Goal: Task Accomplishment & Management: Use online tool/utility

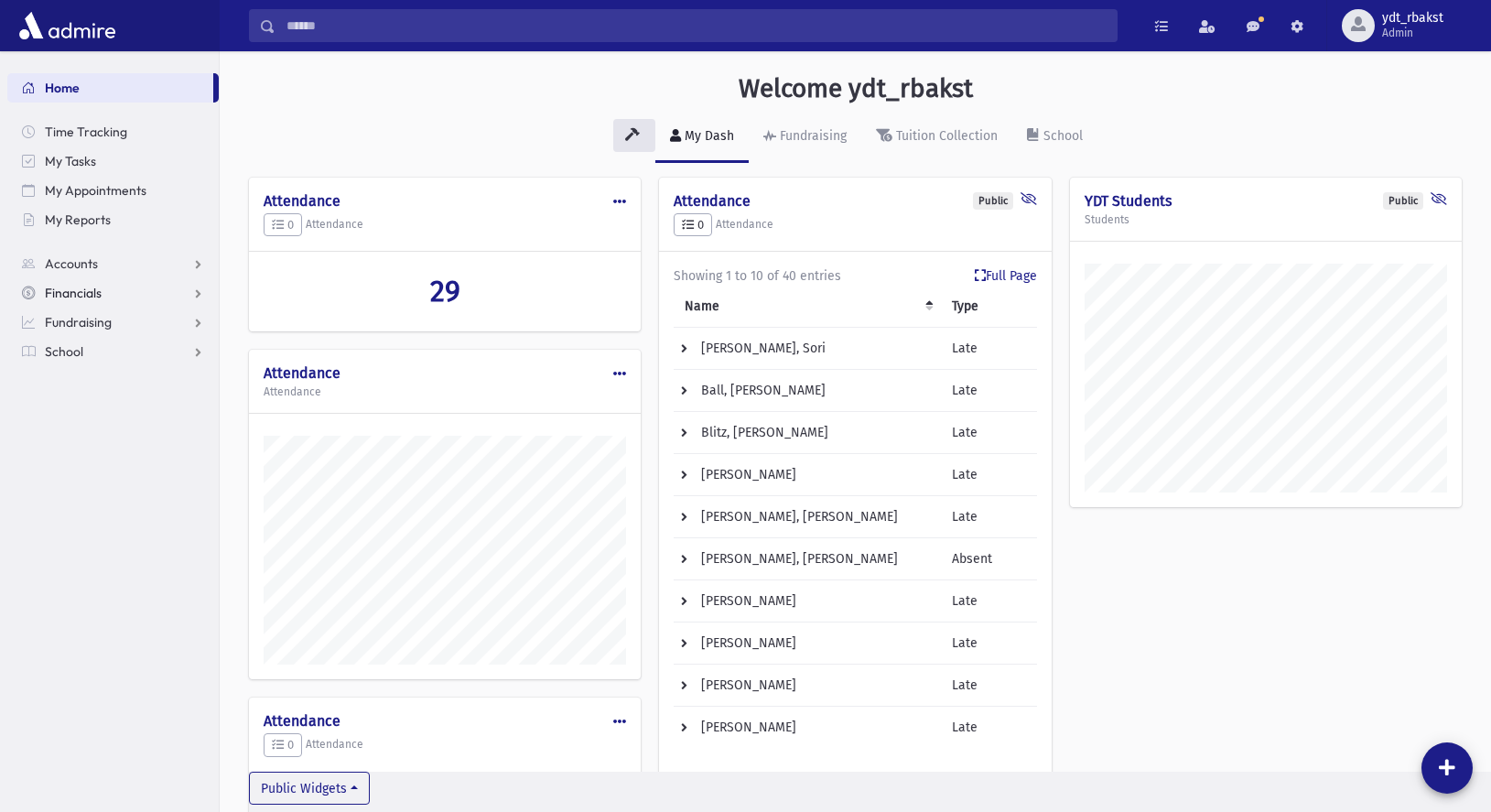
scroll to position [897, 1272]
click at [63, 351] on span "School" at bounding box center [64, 350] width 38 height 16
click at [98, 415] on span "Attendance" at bounding box center [88, 410] width 68 height 16
drag, startPoint x: 88, startPoint y: 437, endPoint x: 103, endPoint y: 414, distance: 27.5
click at [88, 437] on span "Entry" at bounding box center [85, 439] width 31 height 16
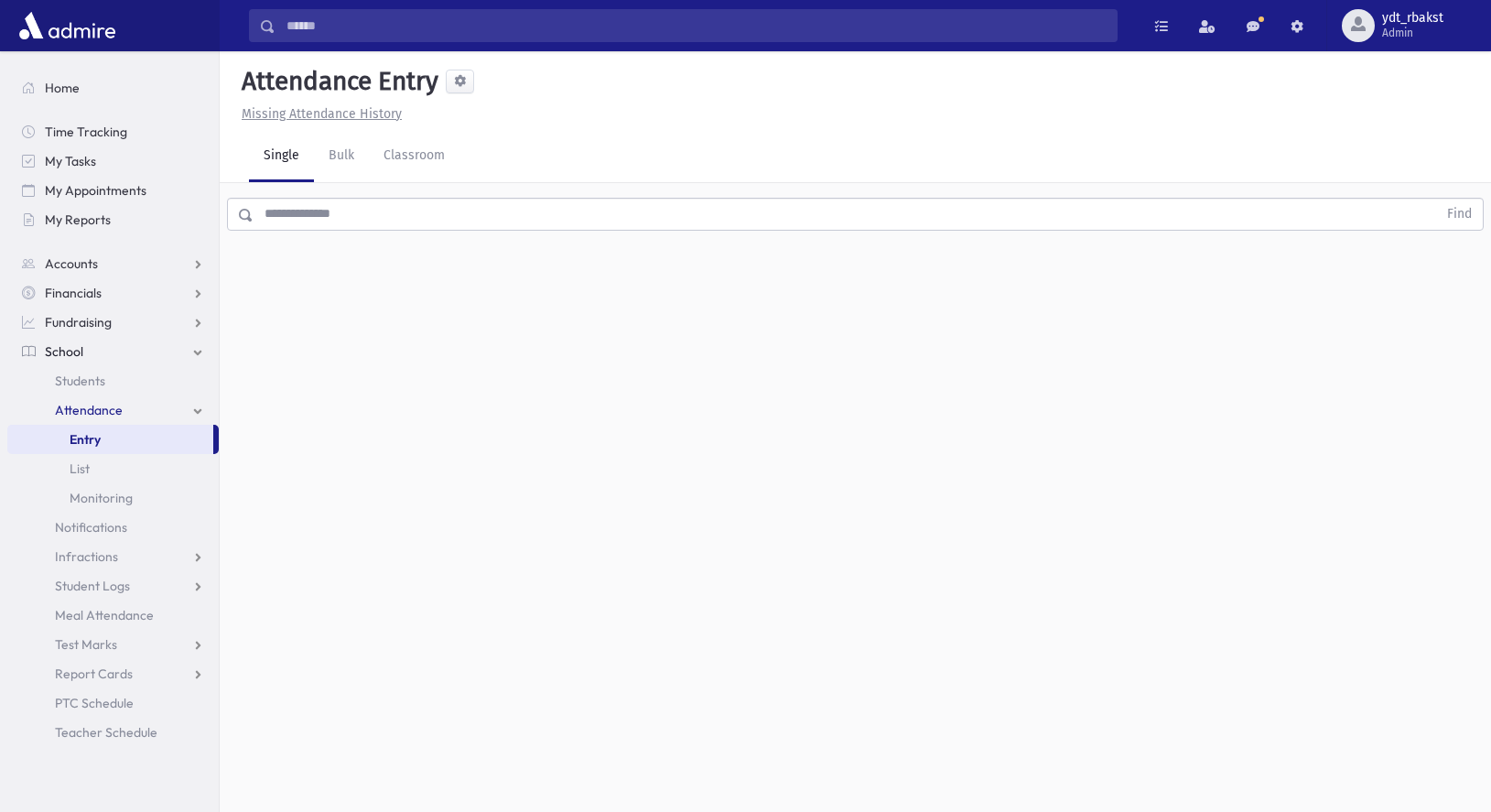
click at [297, 216] on input "text" at bounding box center [846, 214] width 1184 height 33
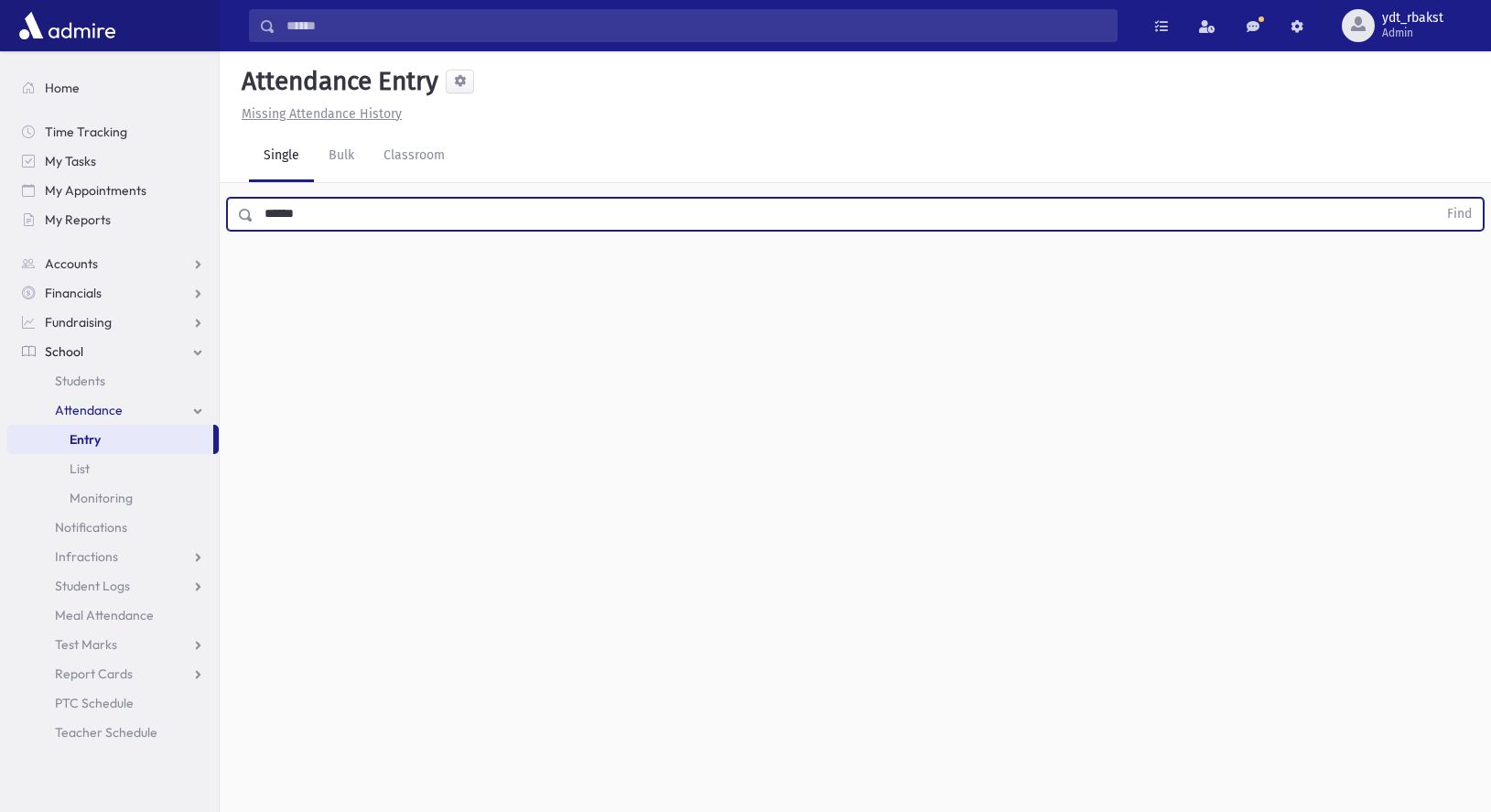
click at [1436, 198] on button "Find" at bounding box center [1459, 214] width 47 height 31
drag, startPoint x: 320, startPoint y: 214, endPoint x: 151, endPoint y: 199, distance: 169.7
click at [151, 199] on div "Search Results All Accounts" at bounding box center [745, 426] width 1491 height 853
click at [1436, 198] on button "Find" at bounding box center [1459, 214] width 47 height 31
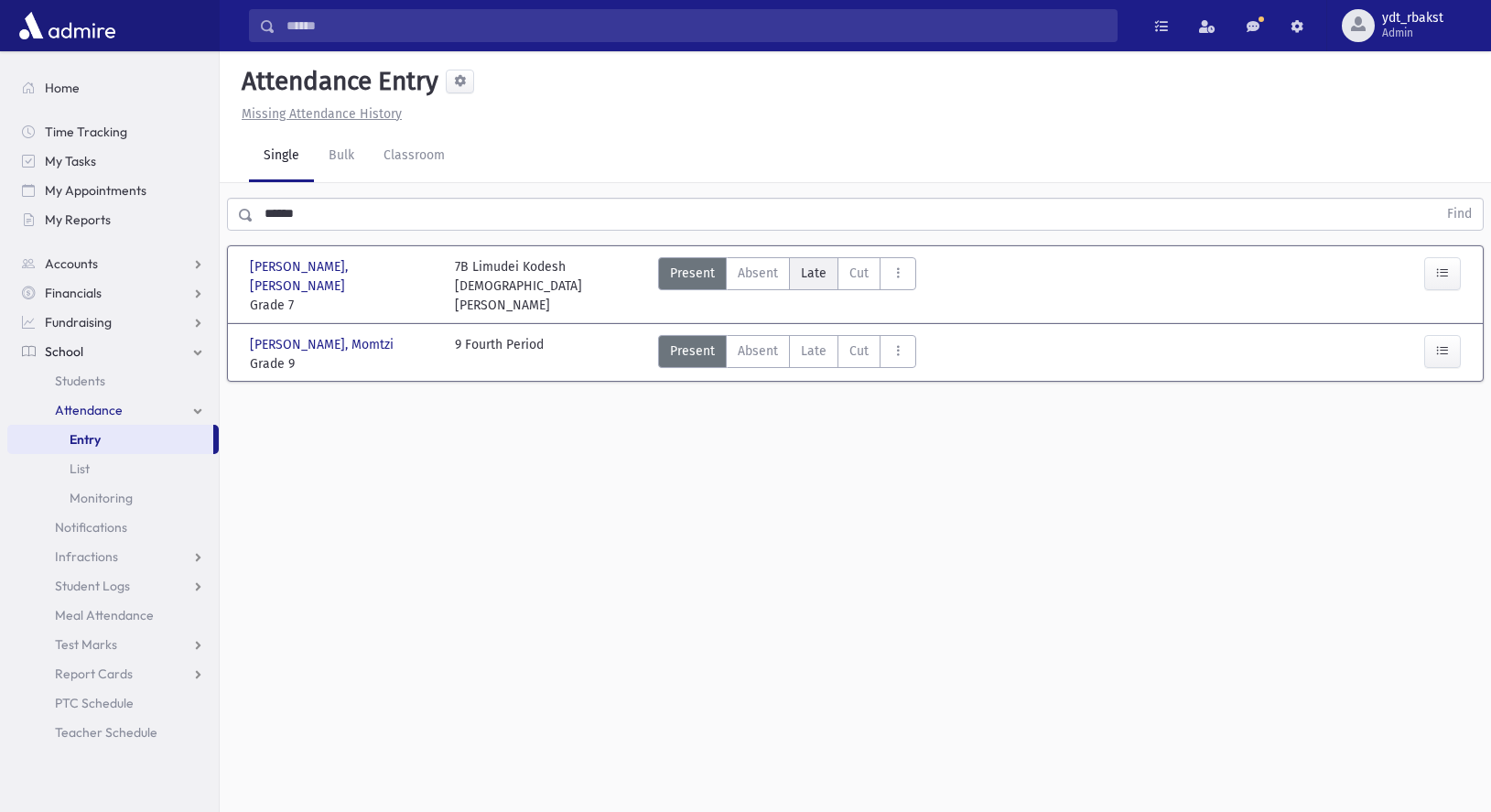
click at [798, 272] on label "Late L" at bounding box center [814, 274] width 50 height 33
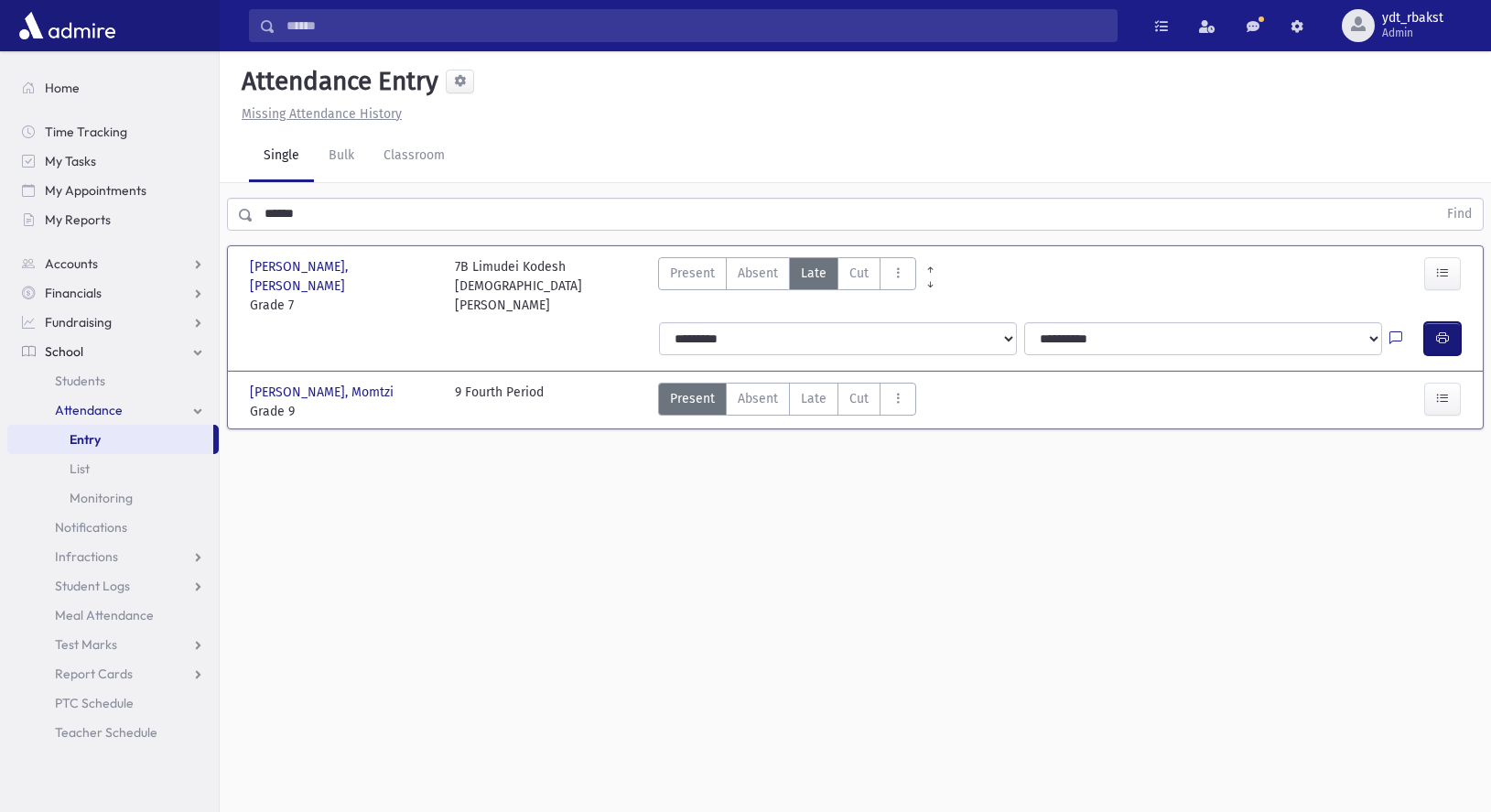
click at [1453, 322] on button "button" at bounding box center [1442, 338] width 36 height 33
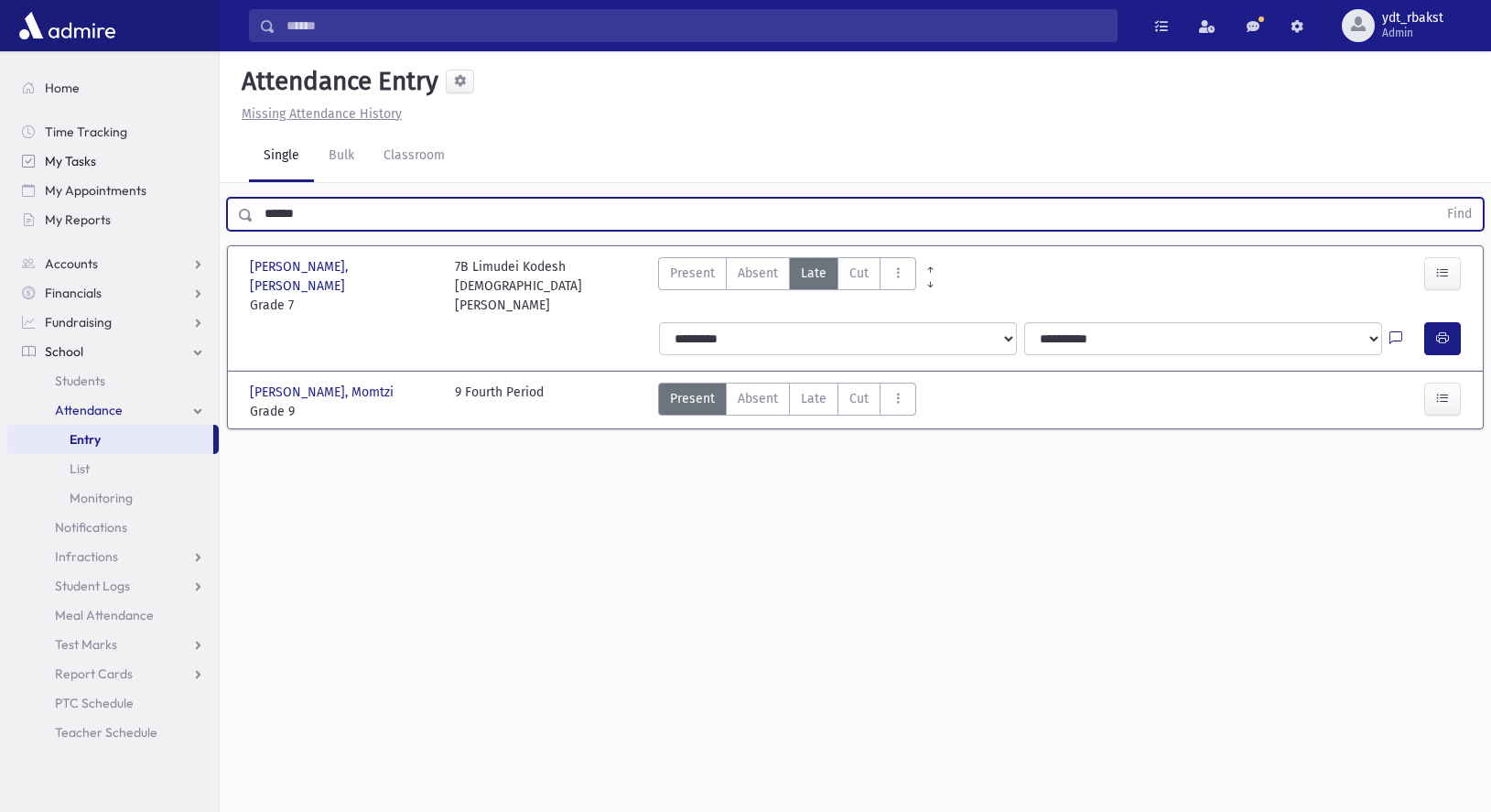
drag, startPoint x: 348, startPoint y: 211, endPoint x: 176, endPoint y: 166, distance: 177.8
click at [176, 166] on div "Search Results All Accounts" at bounding box center [745, 426] width 1491 height 853
type input "*****"
click at [1436, 198] on button "Find" at bounding box center [1459, 214] width 47 height 31
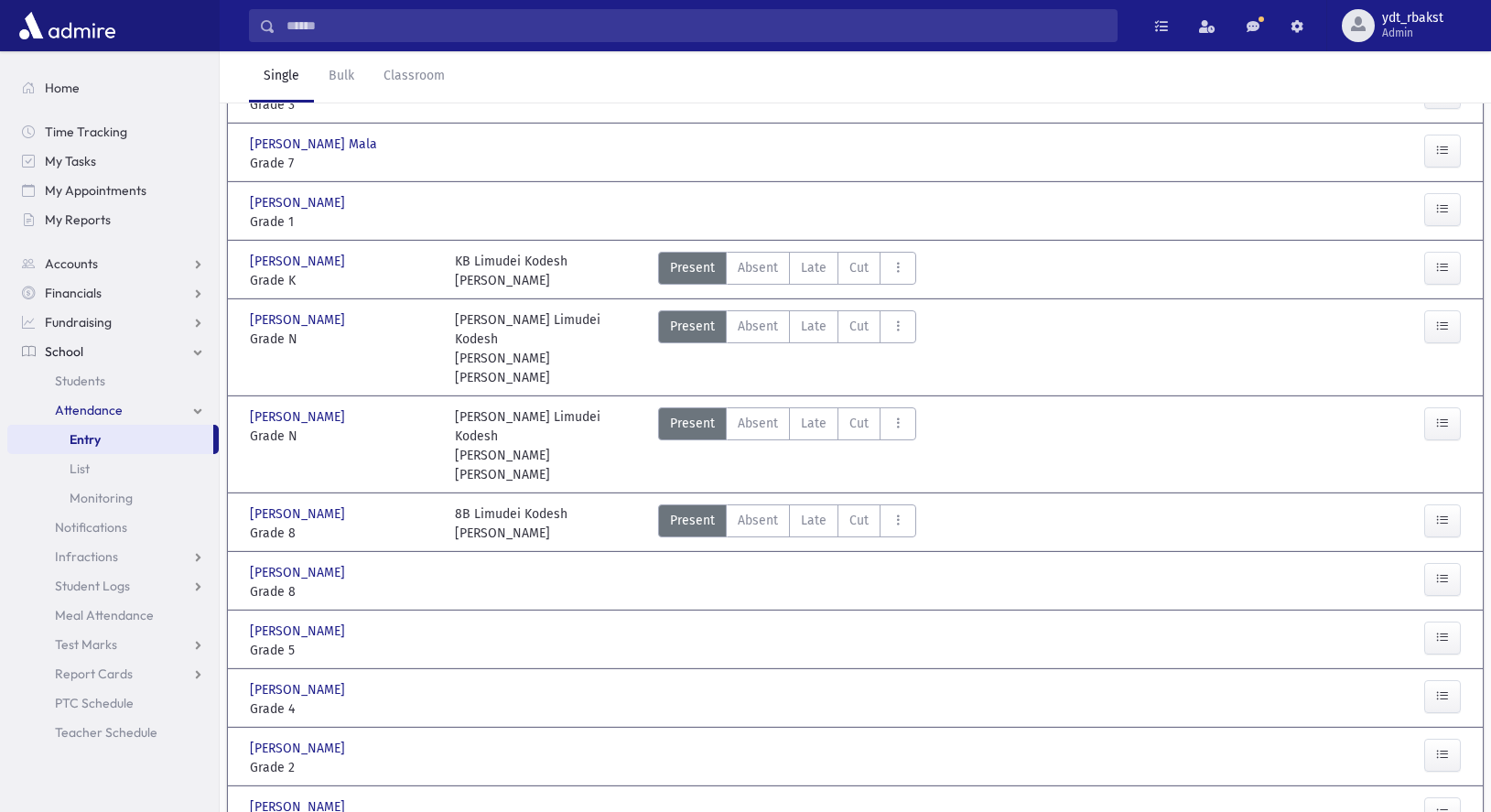
scroll to position [641, 0]
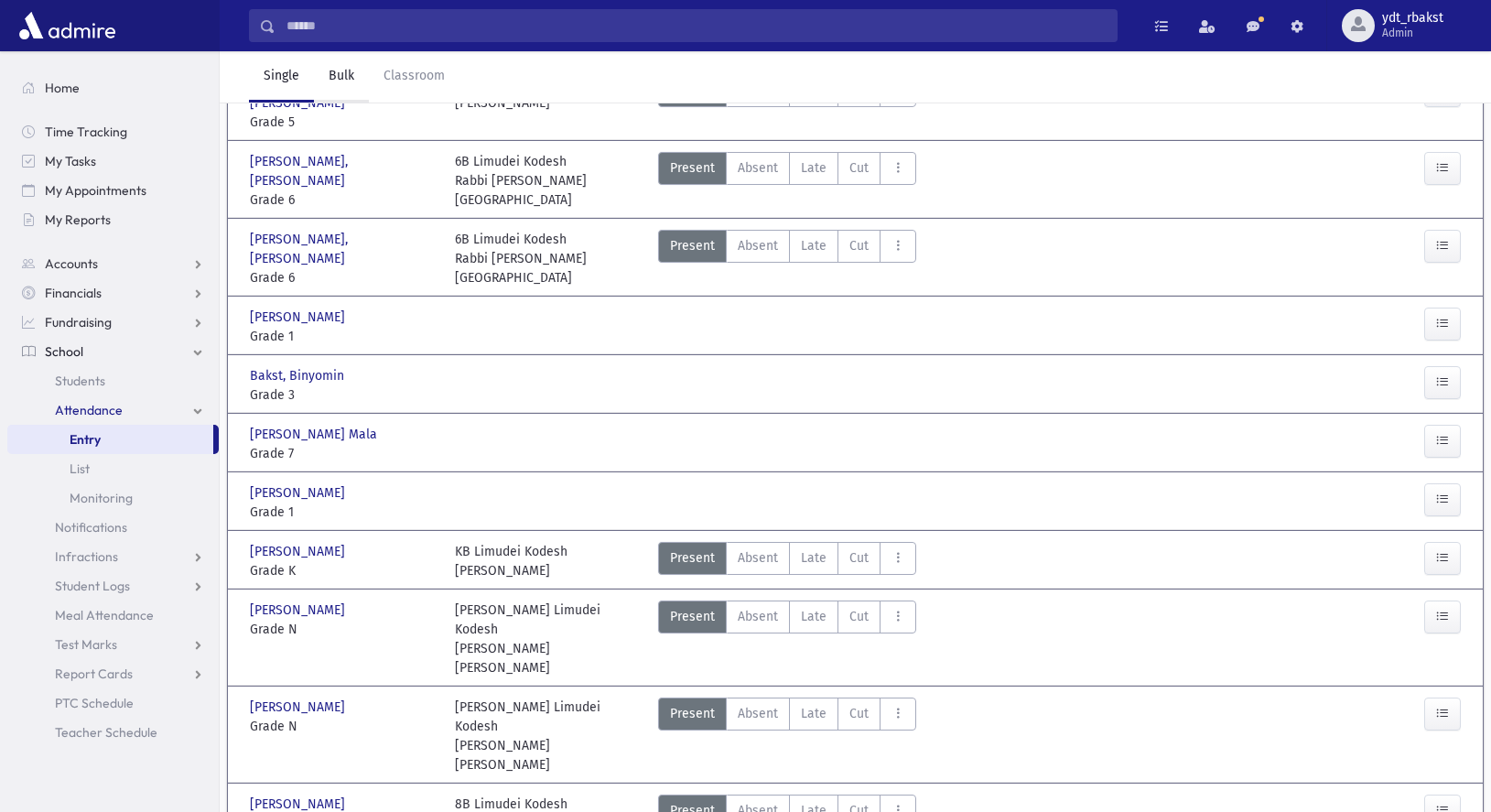
scroll to position [0, 0]
